Goal: Find specific page/section: Find specific page/section

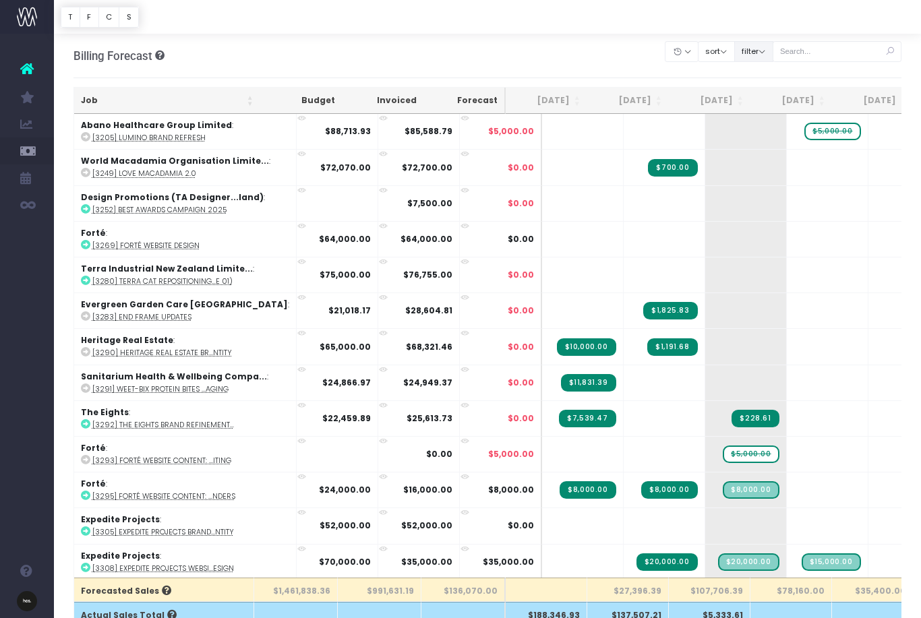
click at [772, 42] on button "filter" at bounding box center [753, 51] width 39 height 21
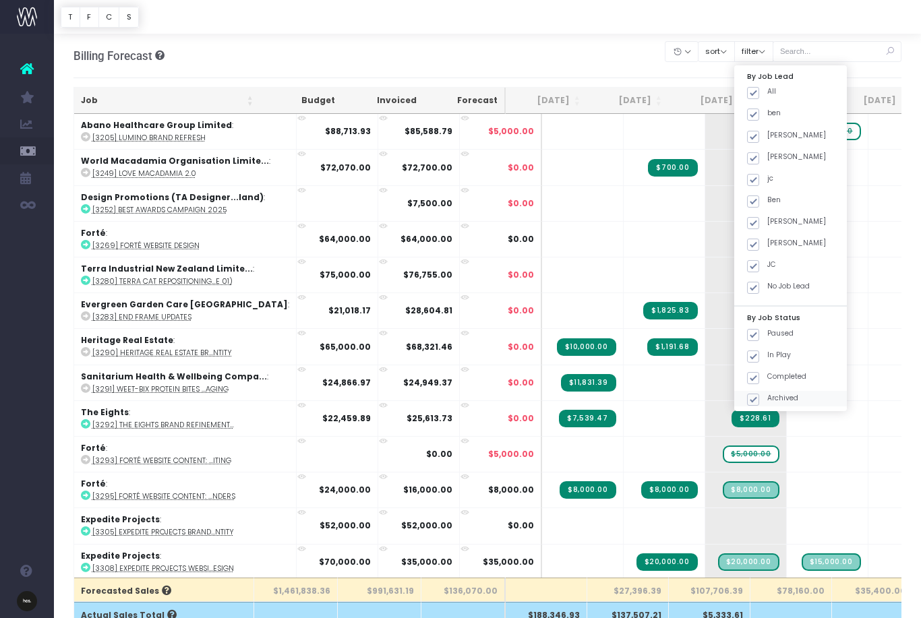
click at [759, 395] on span at bounding box center [753, 400] width 12 height 12
click at [776, 395] on input "Archived" at bounding box center [771, 397] width 9 height 9
checkbox input "false"
click at [759, 377] on span at bounding box center [753, 378] width 12 height 12
click at [776, 377] on input "Completed" at bounding box center [771, 375] width 9 height 9
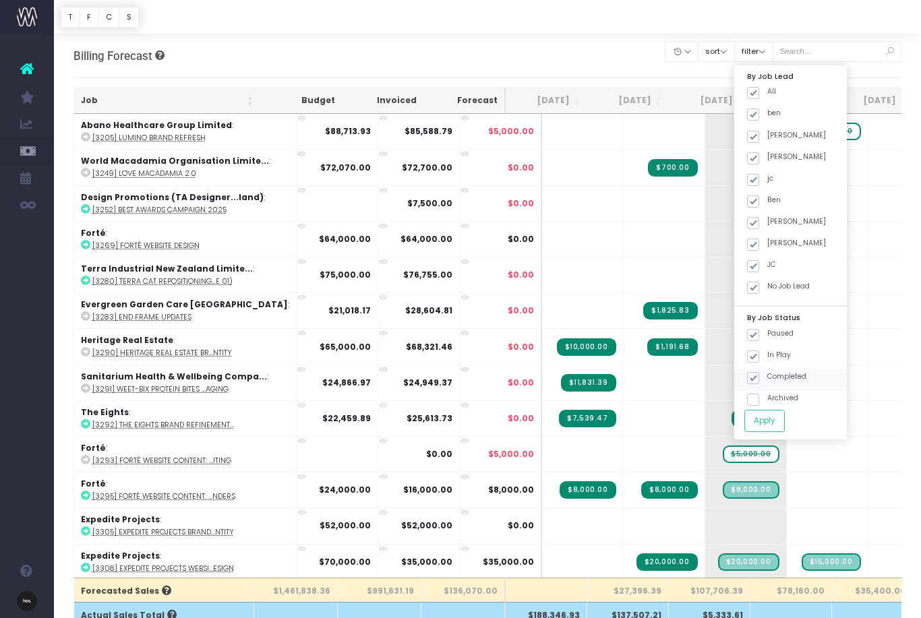
checkbox input "false"
click at [759, 350] on span at bounding box center [753, 356] width 12 height 12
click at [776, 350] on input "In Play" at bounding box center [771, 354] width 9 height 9
checkbox input "false"
click at [785, 427] on button "Apply" at bounding box center [764, 421] width 40 height 22
